Goal: Information Seeking & Learning: Learn about a topic

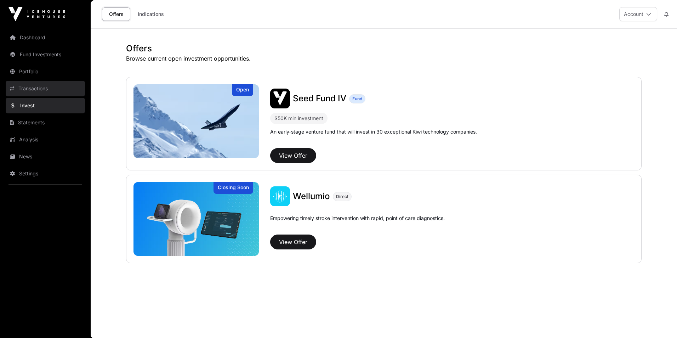
click at [32, 86] on link "Transactions" at bounding box center [45, 89] width 79 height 16
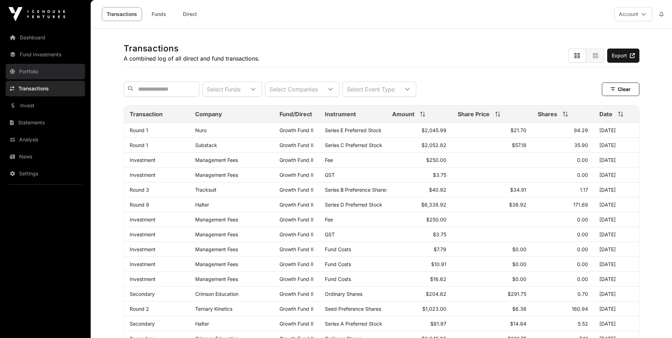
click at [64, 64] on link "Portfolio" at bounding box center [45, 72] width 79 height 16
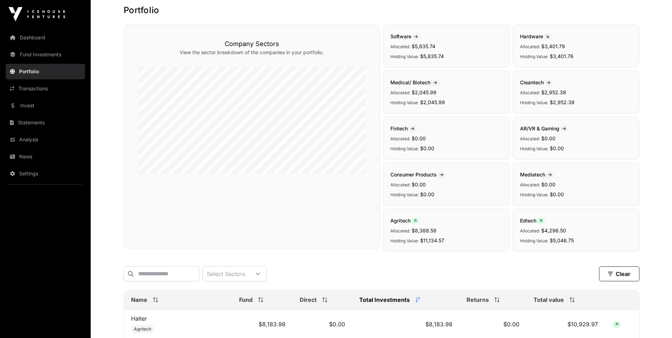
scroll to position [35, 0]
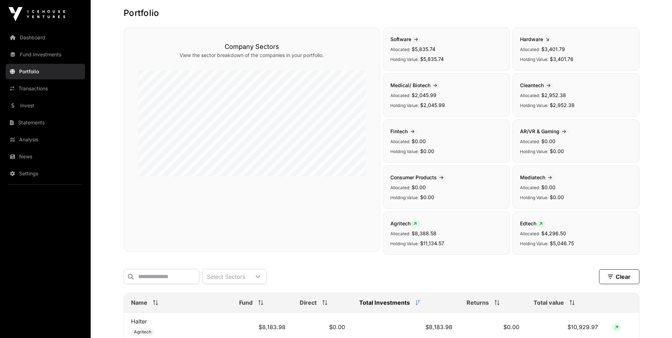
click at [537, 85] on span "Cleantech" at bounding box center [536, 85] width 33 height 6
click at [549, 85] on icon at bounding box center [548, 86] width 4 height 4
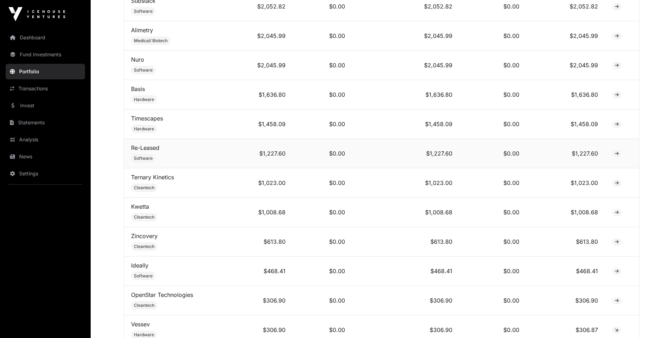
scroll to position [425, 0]
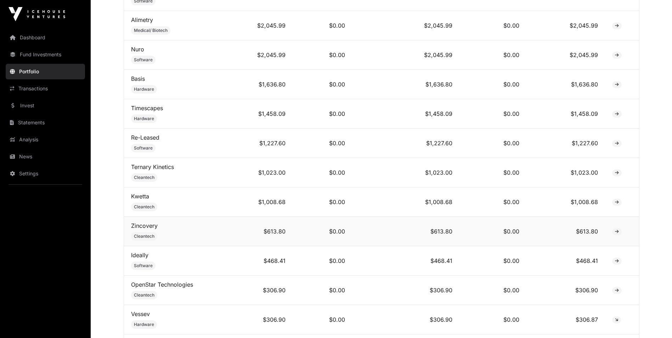
click at [619, 235] on span at bounding box center [617, 231] width 10 height 7
click at [144, 229] on link "Zincovery" at bounding box center [144, 225] width 27 height 7
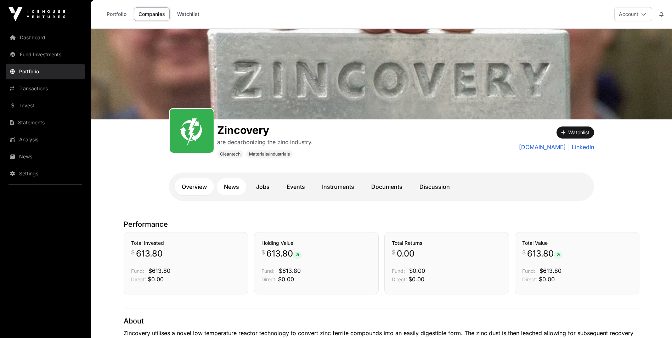
click at [240, 186] on link "News" at bounding box center [231, 186] width 29 height 17
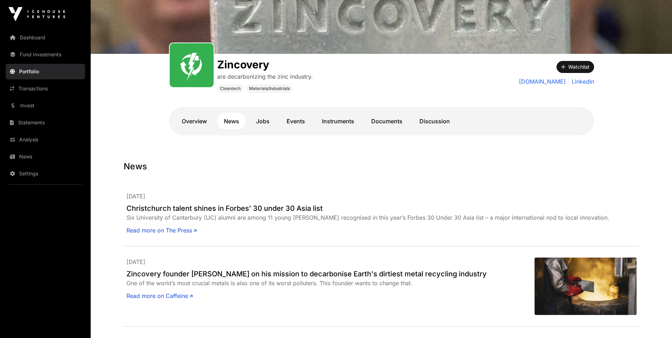
scroll to position [71, 0]
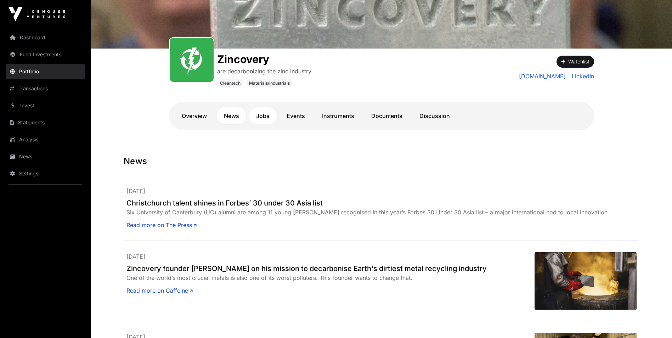
click at [268, 120] on link "Jobs" at bounding box center [263, 115] width 28 height 17
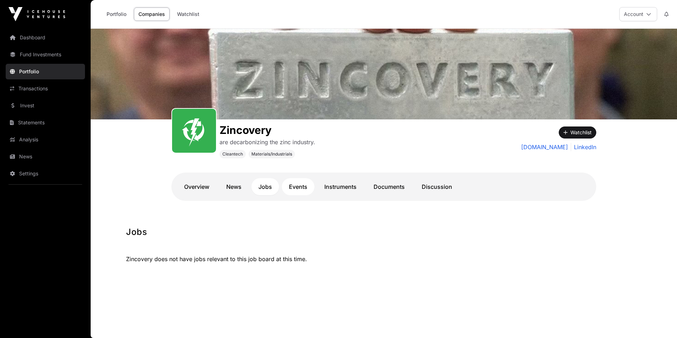
click at [294, 187] on link "Events" at bounding box center [298, 186] width 33 height 17
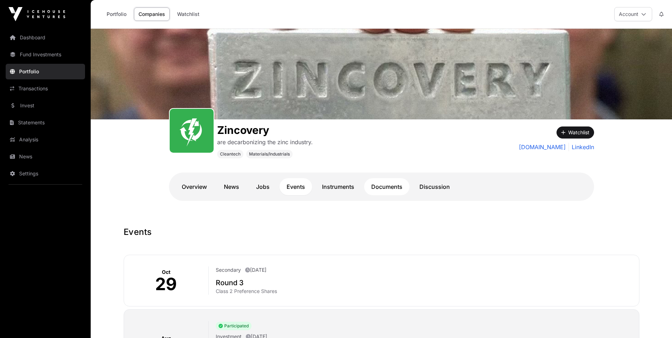
click at [377, 187] on link "Documents" at bounding box center [386, 186] width 45 height 17
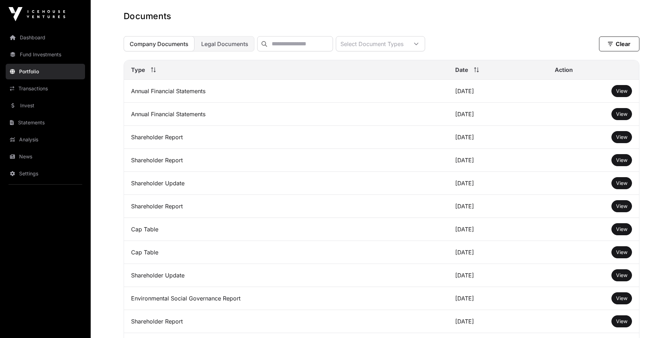
scroll to position [212, 0]
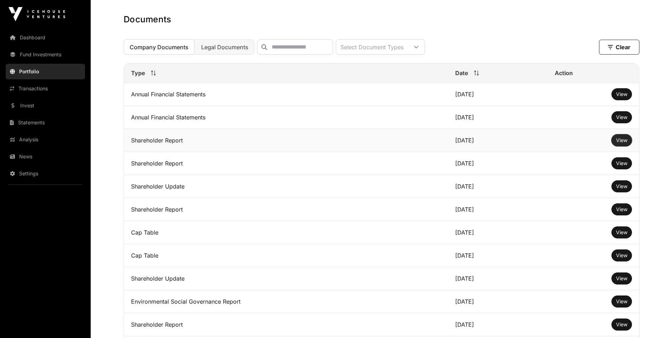
click at [628, 145] on button "View" at bounding box center [621, 140] width 21 height 12
click at [614, 143] on button "View" at bounding box center [621, 140] width 21 height 12
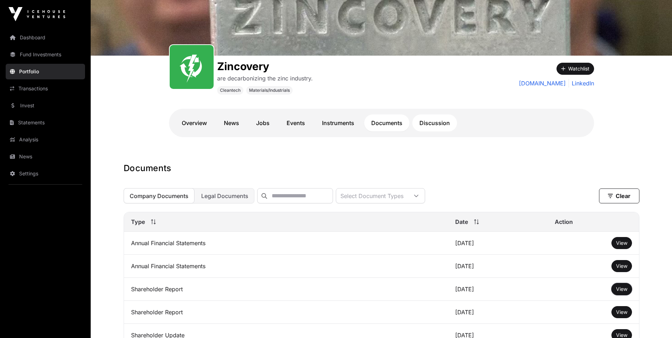
scroll to position [153, 0]
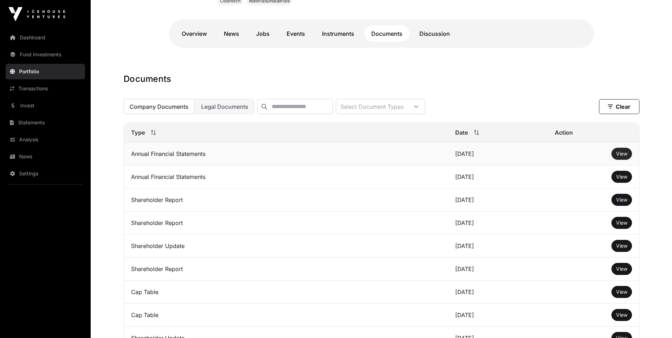
click at [619, 157] on span "View" at bounding box center [621, 154] width 11 height 6
click at [615, 206] on button "View" at bounding box center [621, 200] width 21 height 12
click at [619, 226] on span "View" at bounding box center [621, 223] width 11 height 6
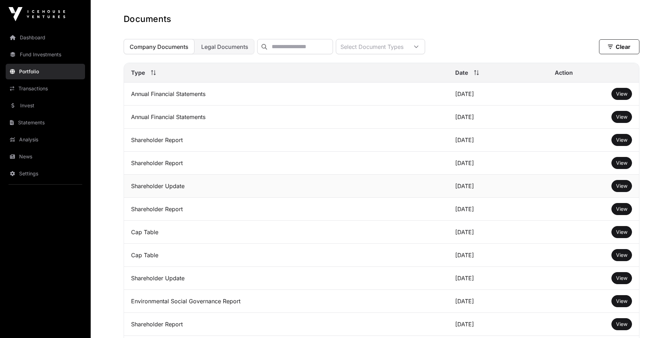
scroll to position [224, 0]
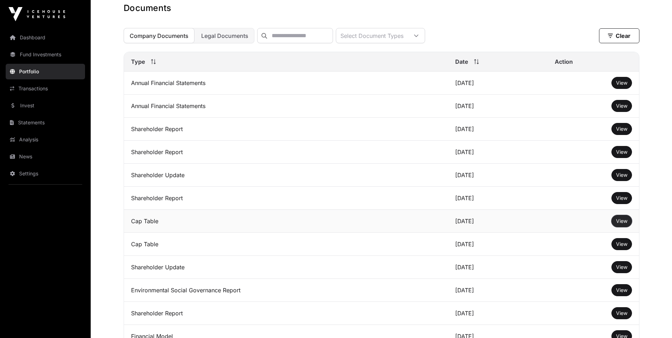
click at [613, 224] on button "View" at bounding box center [621, 221] width 21 height 12
click at [622, 247] on span "View" at bounding box center [621, 244] width 11 height 6
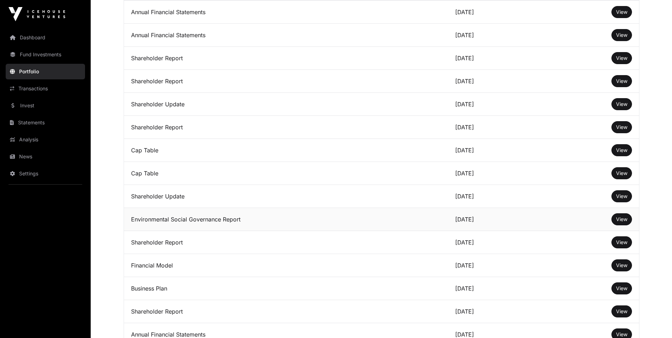
scroll to position [330, 0]
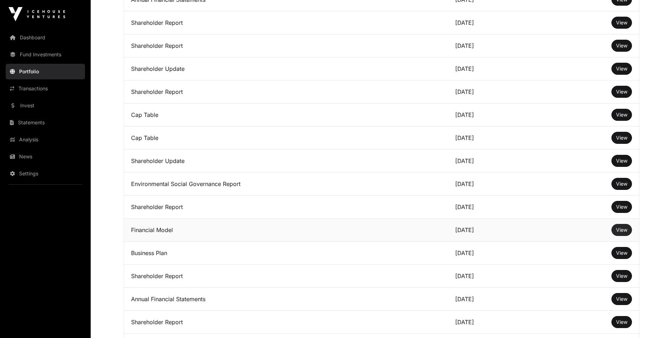
click at [626, 233] on span "View" at bounding box center [621, 230] width 11 height 6
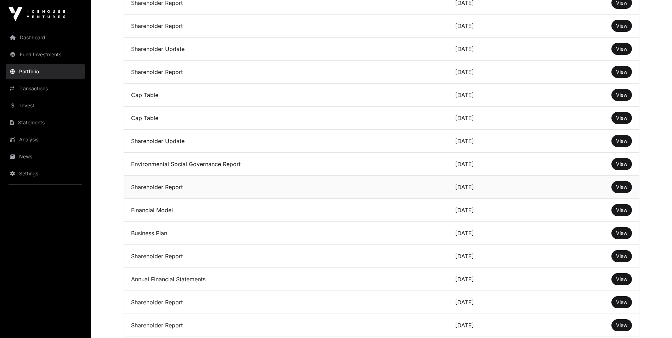
scroll to position [365, 0]
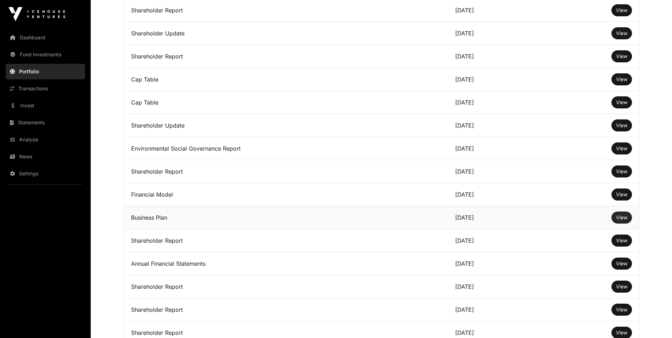
click at [617, 220] on span "View" at bounding box center [621, 217] width 11 height 6
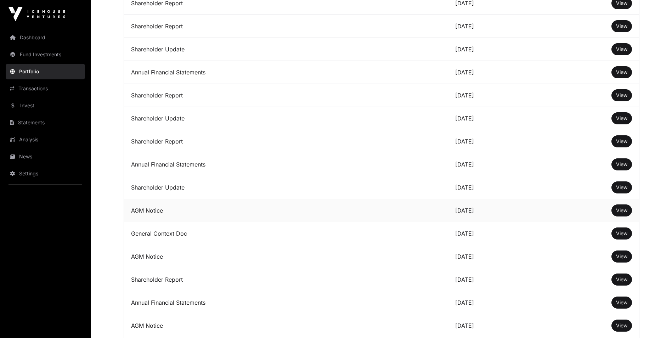
scroll to position [684, 0]
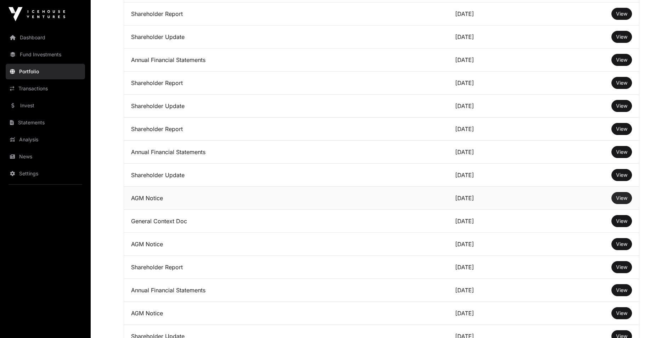
click at [616, 201] on span "View" at bounding box center [621, 198] width 11 height 6
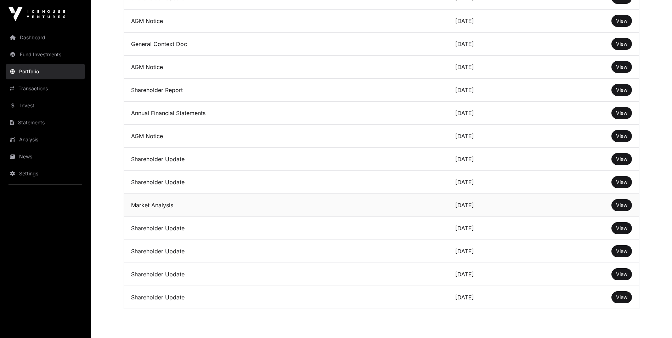
scroll to position [897, 0]
